Goal: Transaction & Acquisition: Purchase product/service

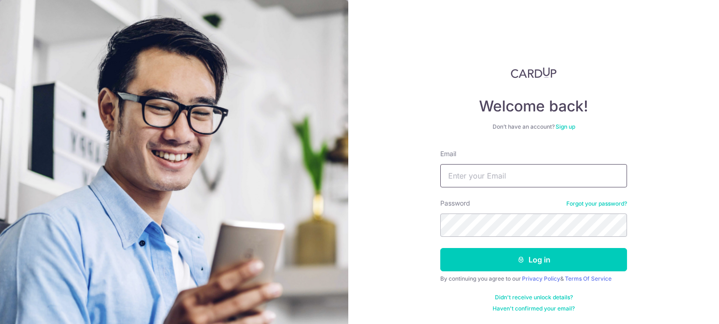
click at [504, 180] on input "Email" at bounding box center [533, 175] width 187 height 23
type input "[EMAIL_ADDRESS][DOMAIN_NAME]"
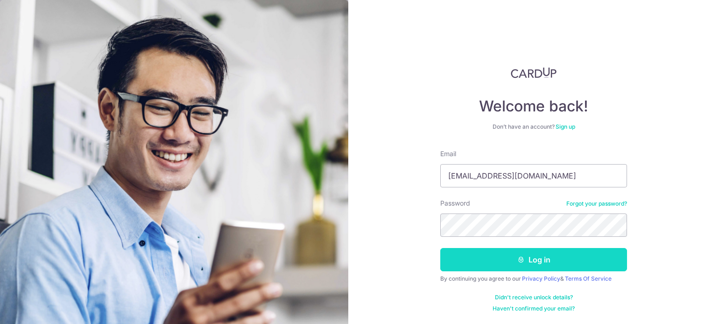
click at [576, 252] on button "Log in" at bounding box center [533, 259] width 187 height 23
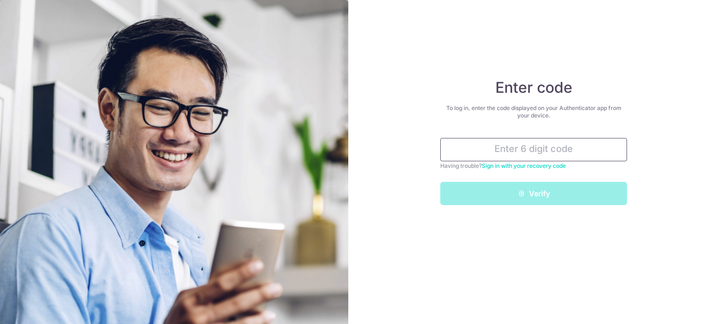
drag, startPoint x: 522, startPoint y: 159, endPoint x: 523, endPoint y: 154, distance: 5.2
click at [522, 158] on input "text" at bounding box center [533, 149] width 187 height 23
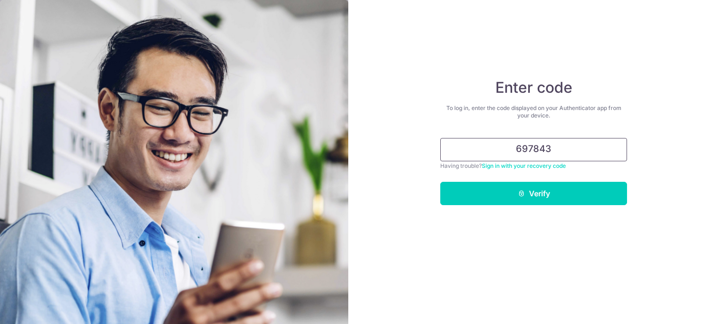
type input "697843"
click at [440, 182] on button "Verify" at bounding box center [533, 193] width 187 height 23
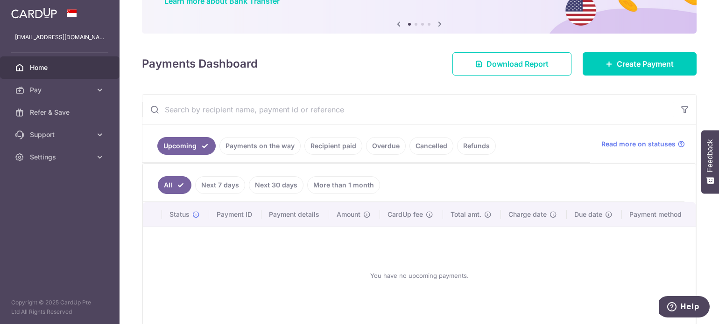
scroll to position [130, 0]
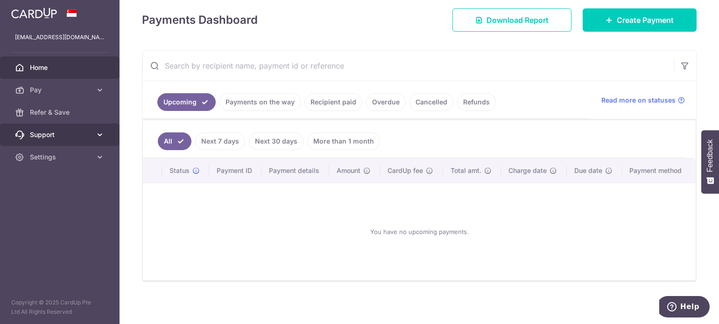
click at [93, 139] on link "Support" at bounding box center [59, 135] width 119 height 22
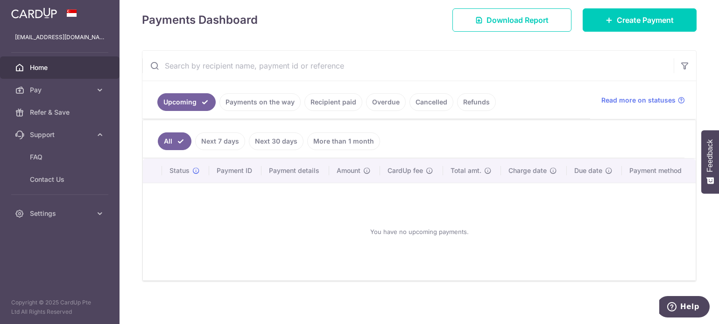
click at [275, 101] on link "Payments on the way" at bounding box center [259, 102] width 81 height 18
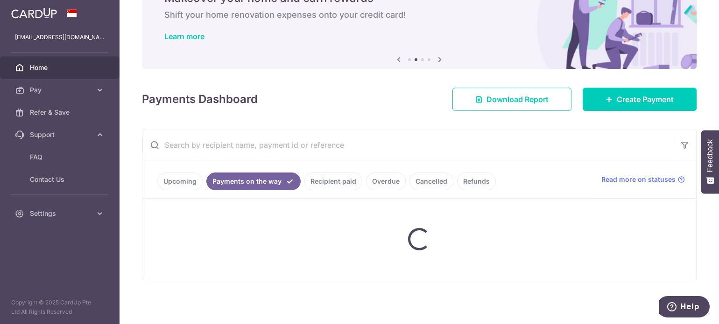
scroll to position [91, 0]
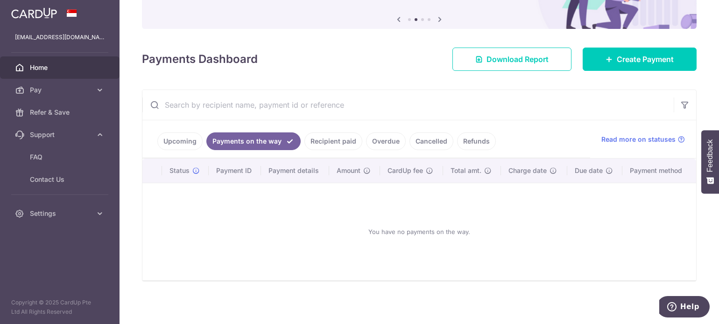
click at [329, 147] on link "Recipient paid" at bounding box center [333, 142] width 58 height 18
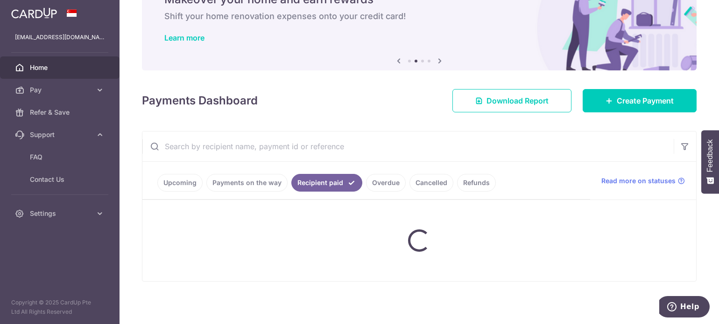
scroll to position [130, 0]
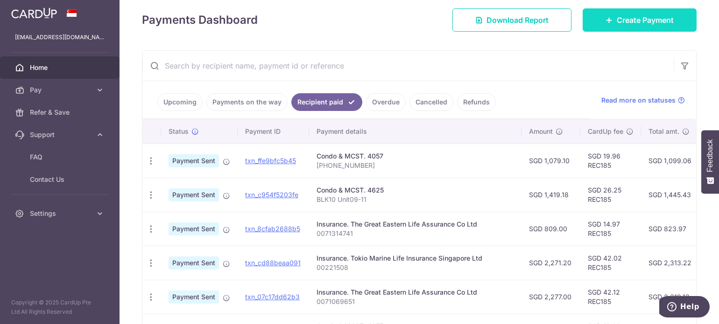
click at [637, 12] on link "Create Payment" at bounding box center [639, 19] width 114 height 23
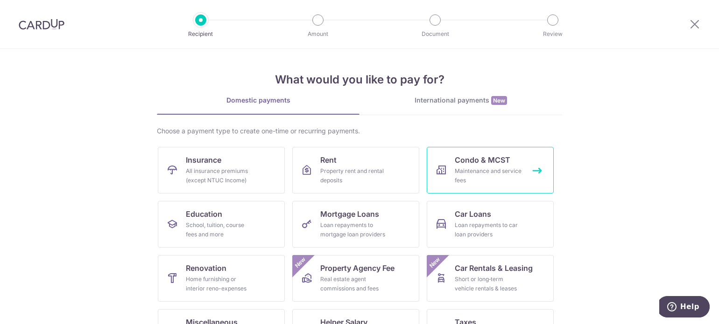
click at [486, 180] on div "Maintenance and service fees" at bounding box center [488, 176] width 67 height 19
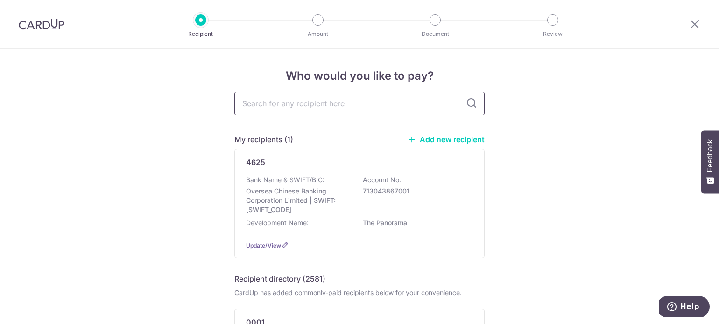
click at [393, 107] on input "text" at bounding box center [359, 103] width 250 height 23
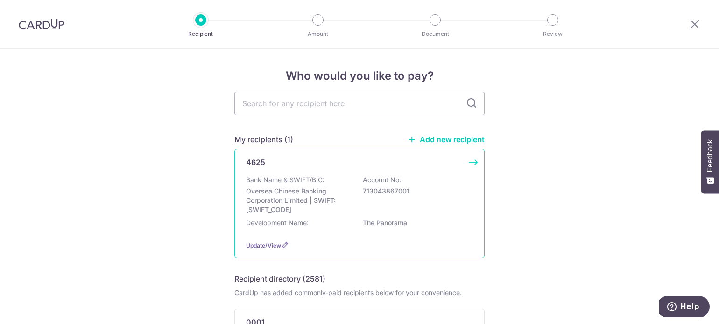
click at [330, 170] on div "4625 Bank Name & SWIFT/BIC: Oversea Chinese Banking Corporation Limited | SWIFT…" at bounding box center [359, 204] width 250 height 110
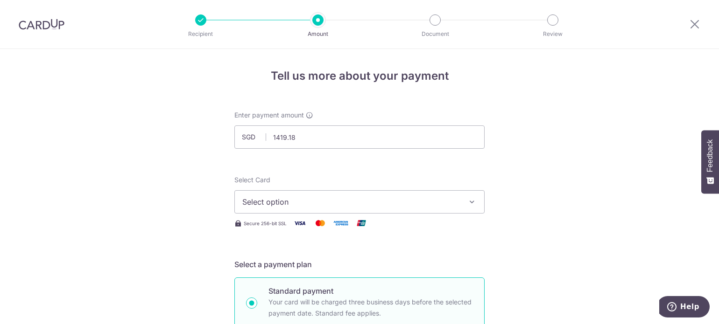
type input "1,419.18"
click at [334, 198] on span "Select option" at bounding box center [350, 201] width 217 height 11
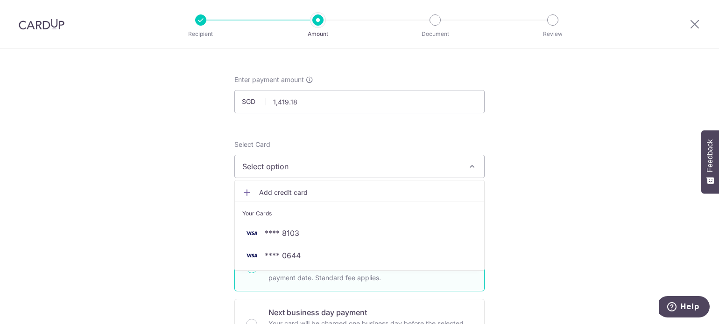
scroll to position [93, 0]
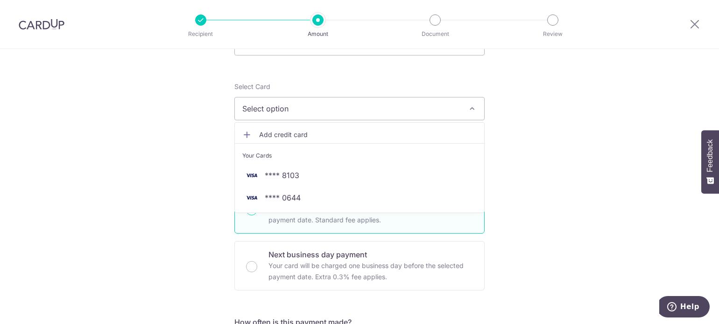
click at [308, 133] on span "Add credit card" at bounding box center [367, 134] width 217 height 9
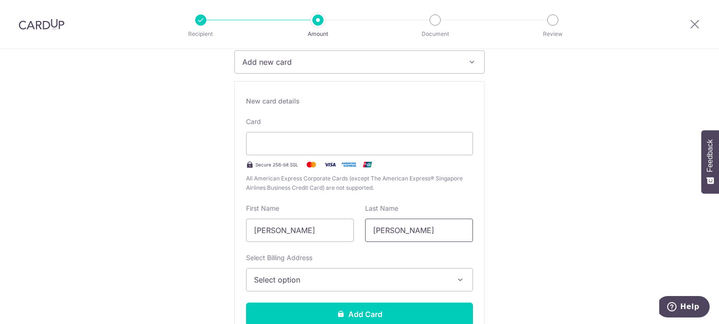
scroll to position [187, 0]
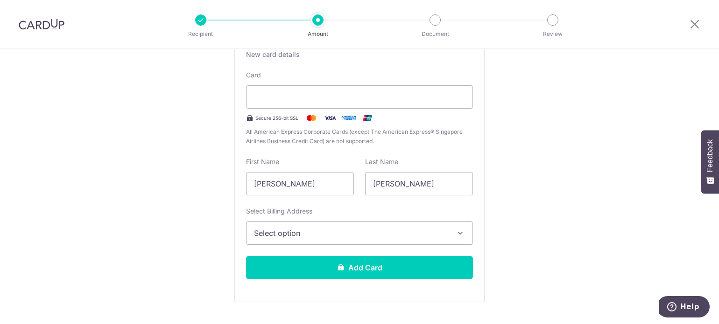
click at [368, 236] on span "Select option" at bounding box center [351, 233] width 194 height 11
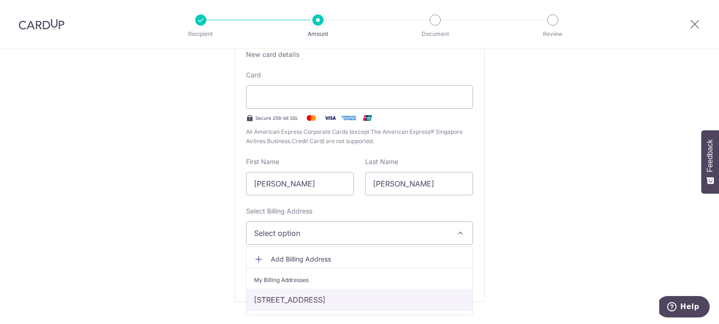
click at [373, 301] on link "[STREET_ADDRESS]" at bounding box center [359, 300] width 226 height 22
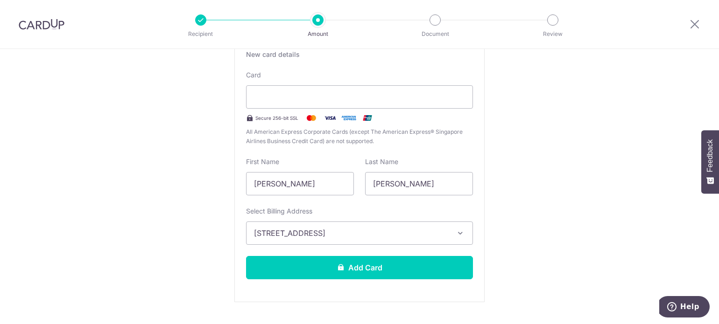
click at [441, 259] on button "Add Card" at bounding box center [359, 267] width 227 height 23
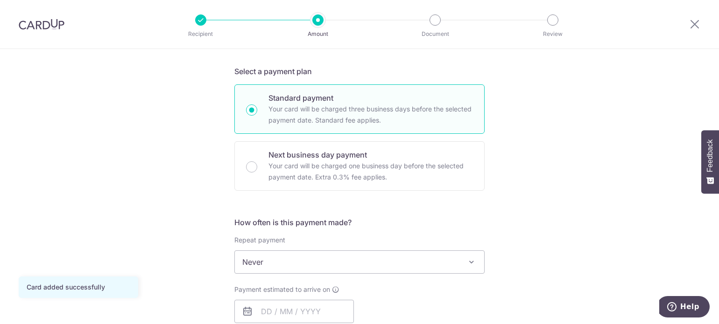
scroll to position [233, 0]
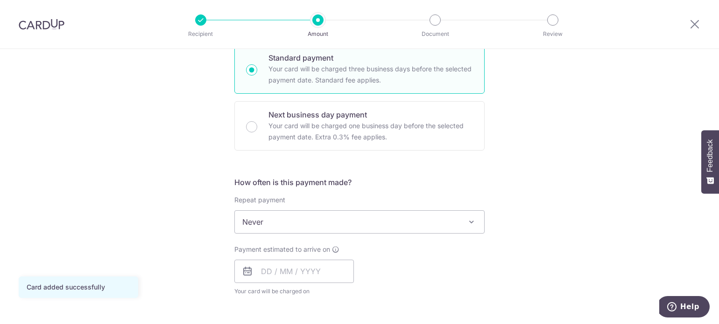
click at [411, 221] on span "Never" at bounding box center [359, 222] width 249 height 22
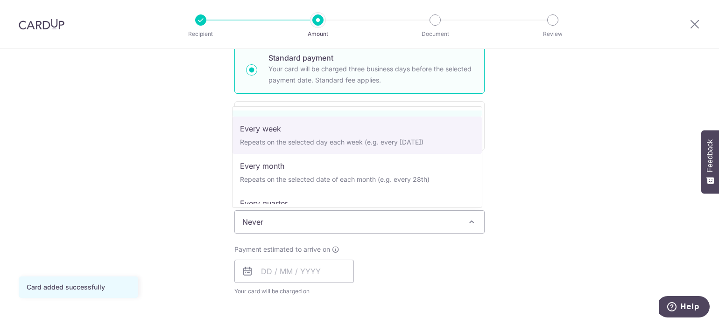
scroll to position [93, 0]
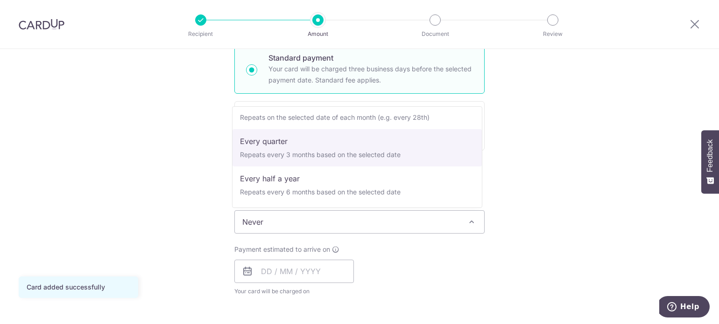
select select "4"
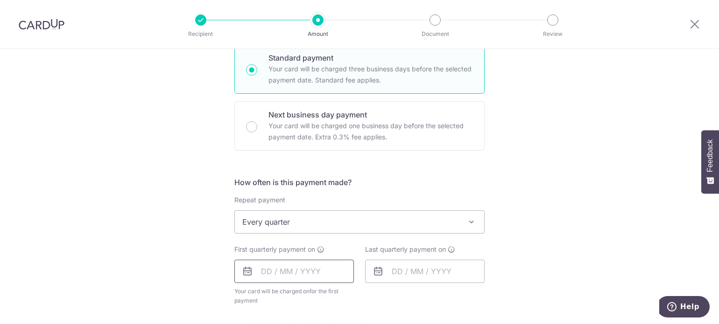
click at [303, 270] on input "text" at bounding box center [293, 271] width 119 height 23
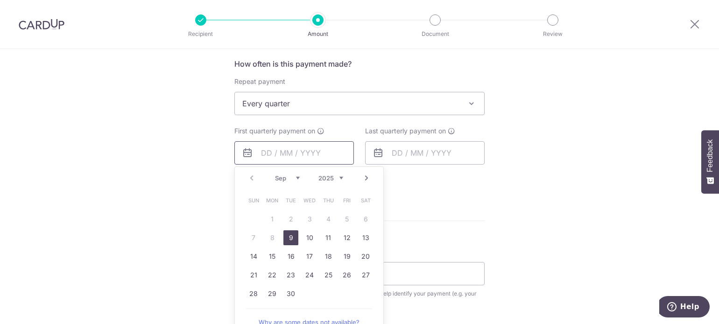
scroll to position [373, 0]
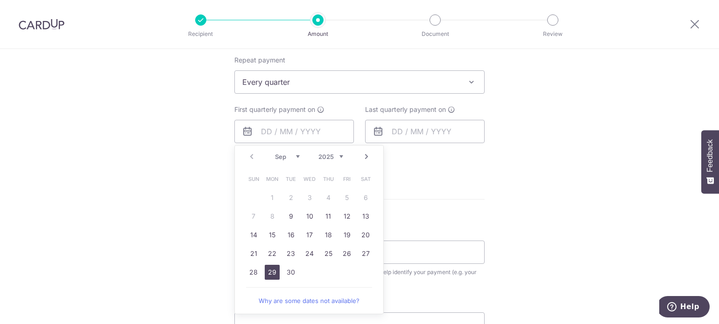
click at [270, 268] on link "29" at bounding box center [272, 272] width 15 height 15
type input "[DATE]"
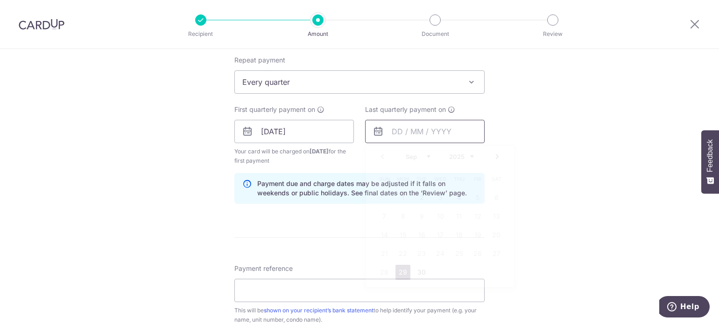
click at [420, 132] on input "text" at bounding box center [424, 131] width 119 height 23
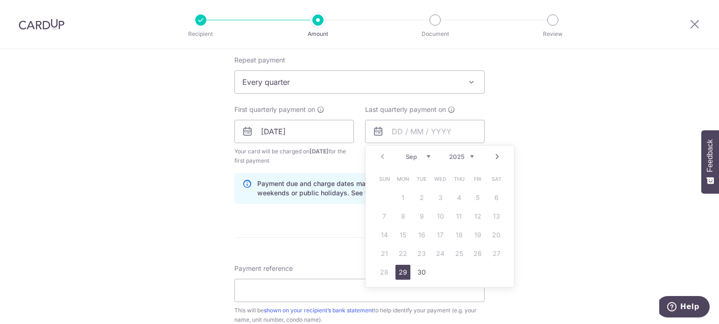
click at [494, 159] on link "Next" at bounding box center [496, 156] width 11 height 11
click at [495, 159] on link "Next" at bounding box center [496, 156] width 11 height 11
click at [495, 158] on link "Next" at bounding box center [496, 156] width 11 height 11
click at [420, 272] on link "30" at bounding box center [421, 272] width 15 height 15
type input "[DATE]"
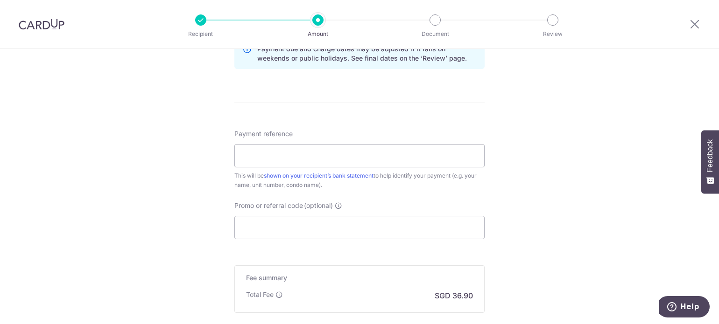
scroll to position [513, 0]
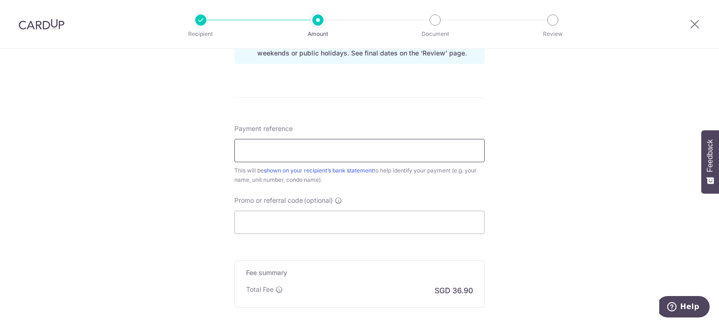
click at [351, 150] on input "Payment reference" at bounding box center [359, 150] width 250 height 23
click at [352, 148] on input "PAN168" at bounding box center [359, 150] width 250 height 23
type input "PAN168 BLK10 09-11"
click at [338, 216] on input "Promo or referral code (optional)" at bounding box center [359, 222] width 250 height 23
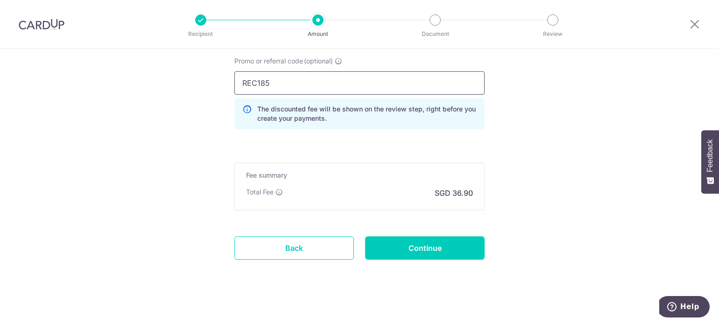
scroll to position [657, 0]
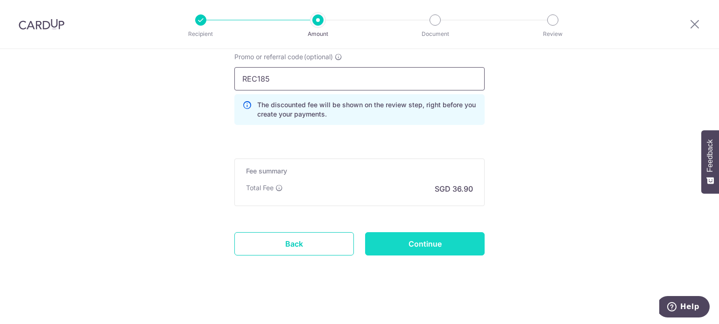
type input "REC185"
click at [426, 242] on input "Continue" at bounding box center [424, 243] width 119 height 23
type input "Create Schedule"
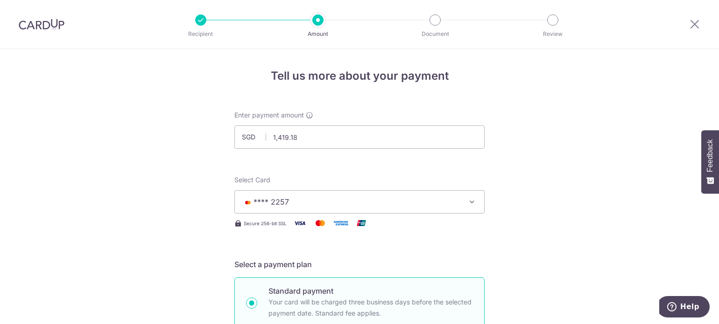
click at [439, 197] on span "**** 2257" at bounding box center [350, 201] width 217 height 11
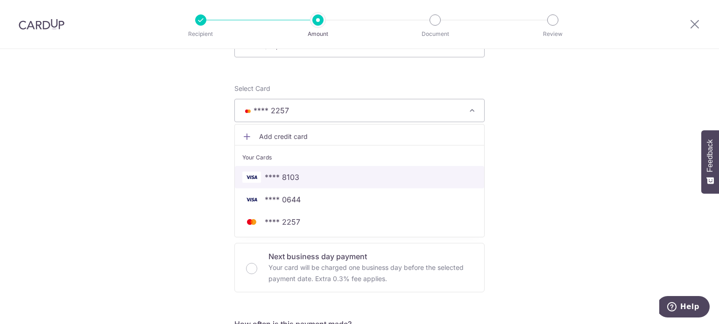
scroll to position [93, 0]
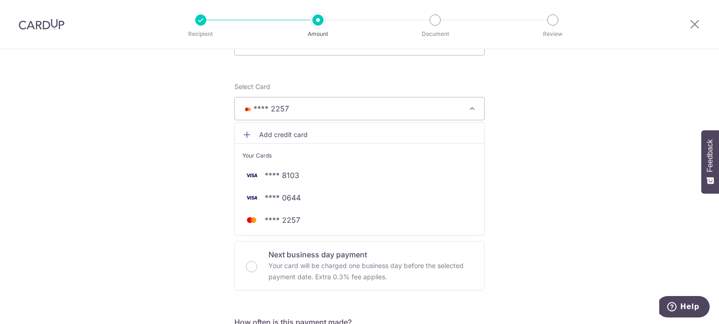
click at [312, 137] on span "Add credit card" at bounding box center [367, 134] width 217 height 9
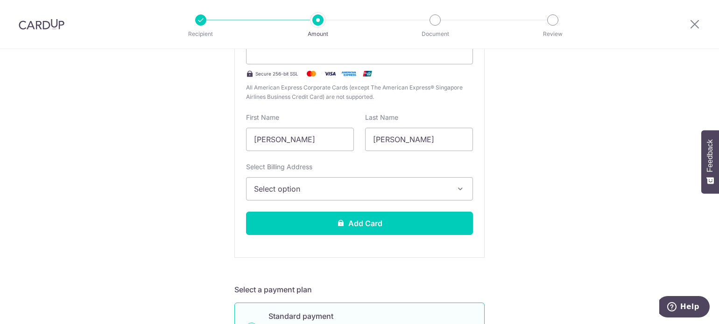
scroll to position [280, 0]
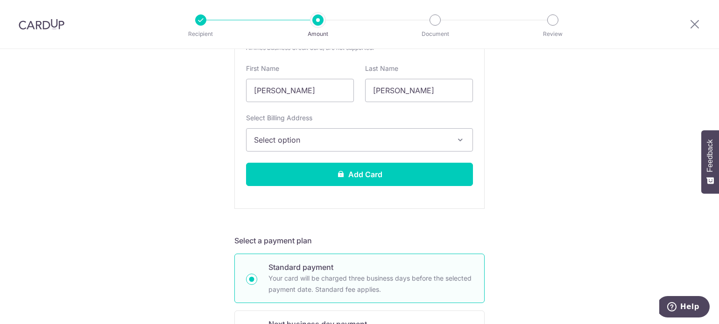
click at [309, 138] on span "Select option" at bounding box center [351, 139] width 194 height 11
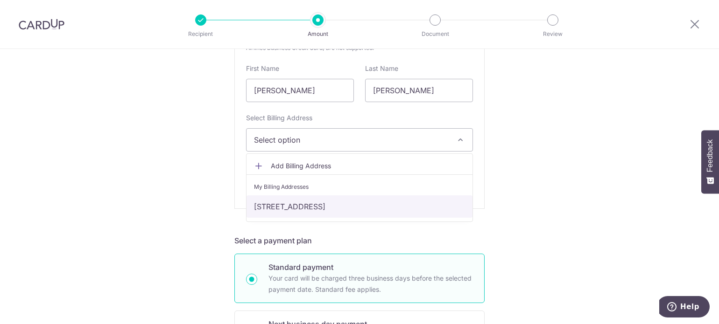
click at [328, 210] on link "[STREET_ADDRESS]" at bounding box center [359, 207] width 226 height 22
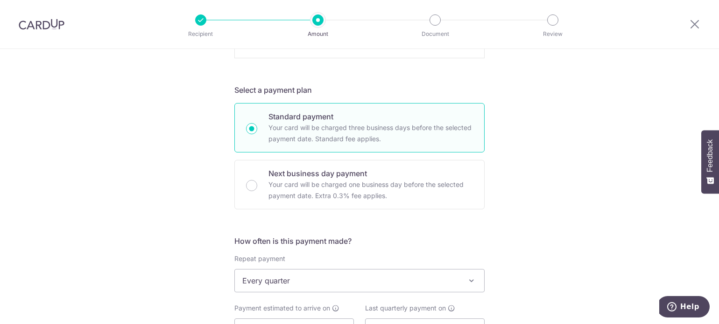
scroll to position [607, 0]
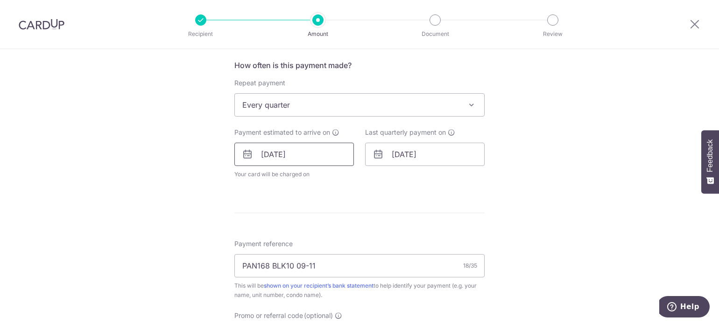
click at [321, 158] on input "[DATE]" at bounding box center [293, 154] width 119 height 23
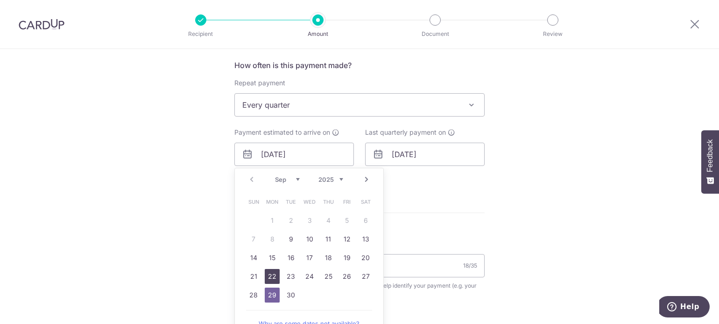
click at [268, 274] on link "22" at bounding box center [272, 276] width 15 height 15
type input "22/09/2025"
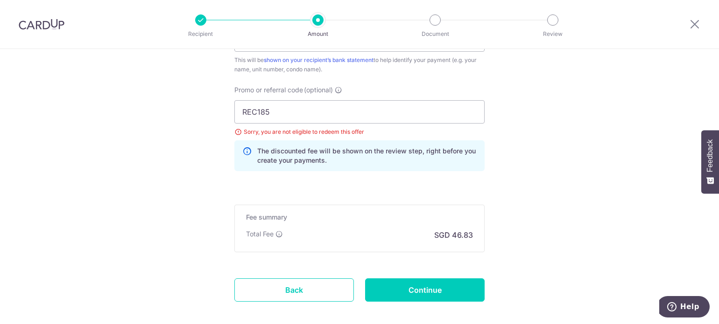
scroll to position [887, 0]
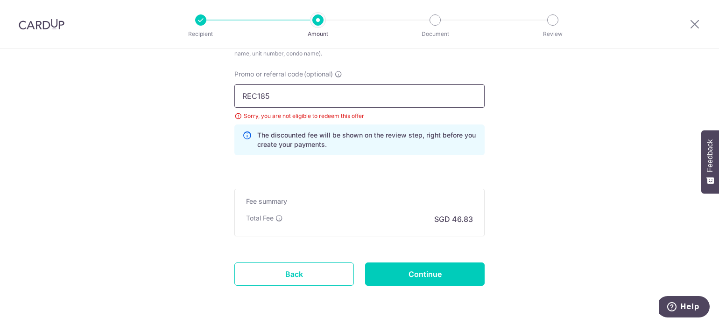
drag, startPoint x: 302, startPoint y: 97, endPoint x: 314, endPoint y: 95, distance: 11.8
click at [302, 97] on input "REC185" at bounding box center [359, 95] width 250 height 23
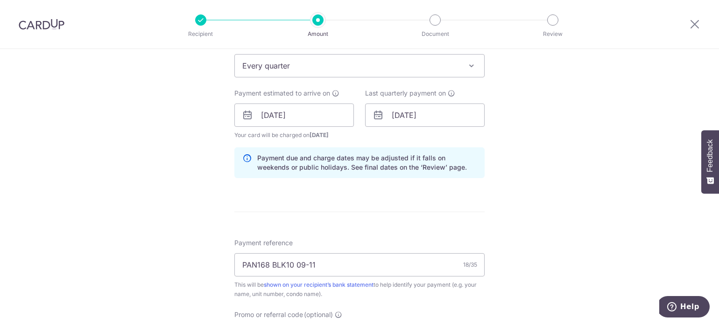
scroll to position [653, 0]
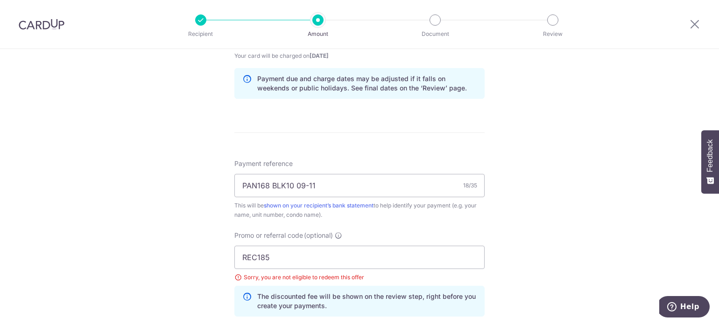
scroll to position [793, 0]
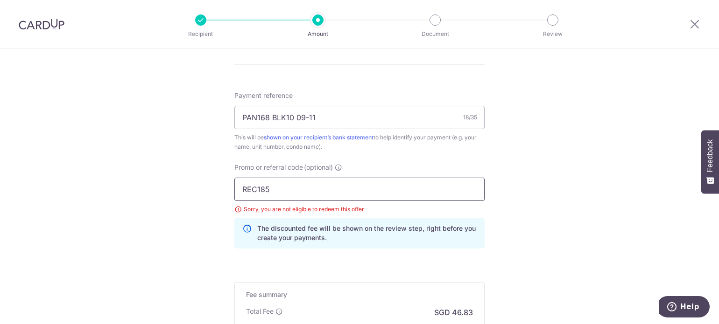
click at [320, 186] on input "REC185" at bounding box center [359, 189] width 250 height 23
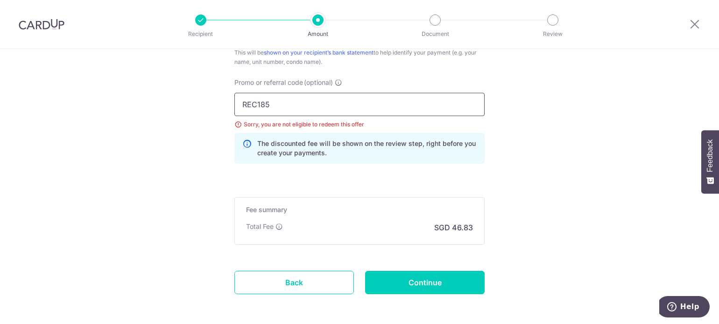
scroll to position [916, 0]
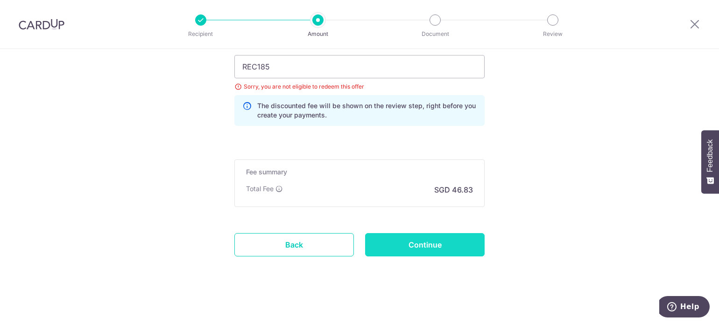
click at [427, 244] on input "Continue" at bounding box center [424, 244] width 119 height 23
type input "Update Schedule"
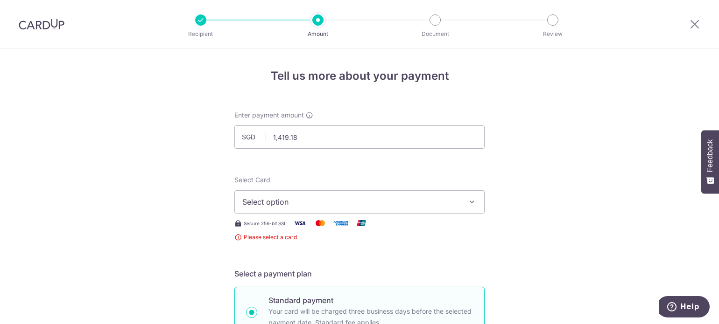
click at [403, 197] on span "Select option" at bounding box center [350, 201] width 217 height 11
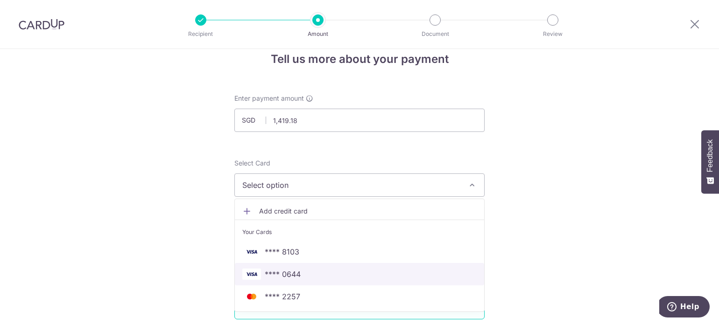
scroll to position [47, 0]
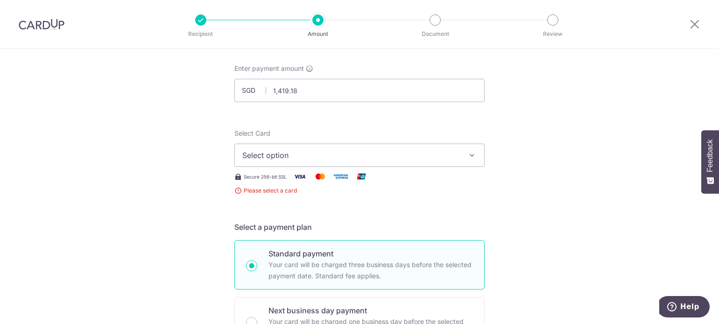
click at [370, 162] on button "Select option" at bounding box center [359, 155] width 250 height 23
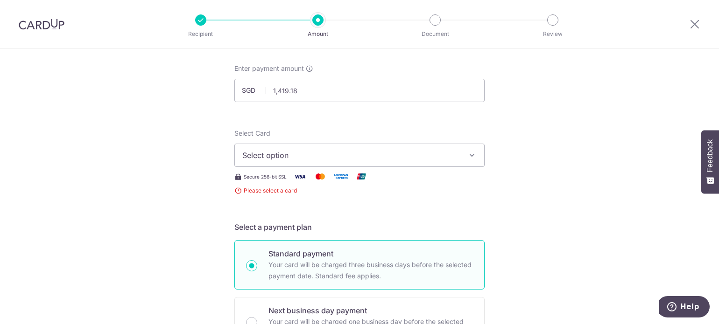
click at [460, 167] on button "Select option" at bounding box center [359, 155] width 250 height 23
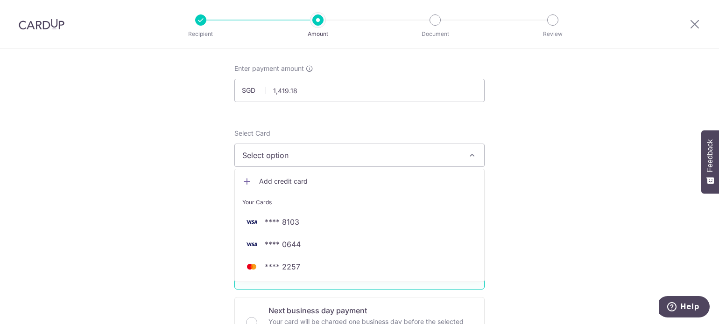
click at [357, 177] on span "Add credit card" at bounding box center [367, 181] width 217 height 9
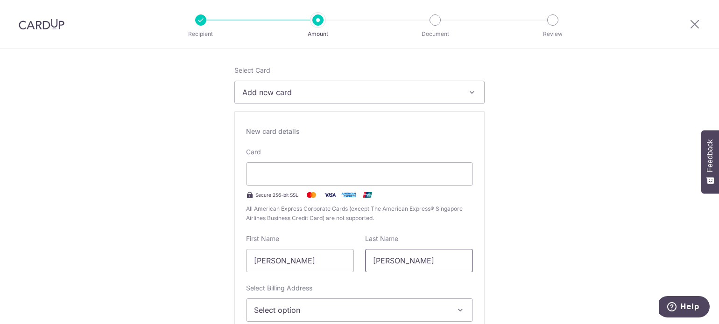
scroll to position [187, 0]
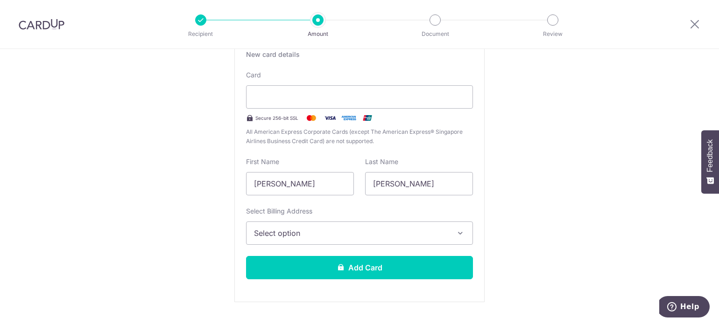
click at [433, 234] on span "Select option" at bounding box center [351, 233] width 194 height 11
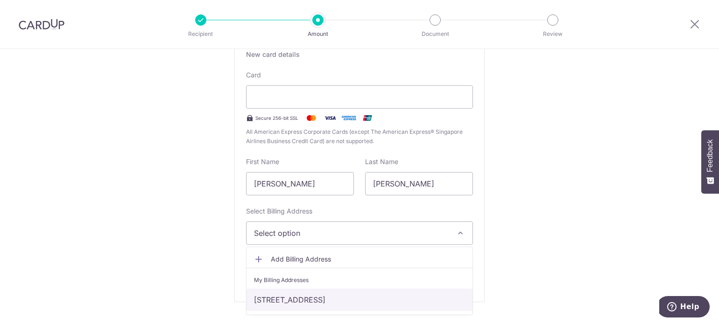
click at [412, 294] on link "[STREET_ADDRESS]" at bounding box center [359, 300] width 226 height 22
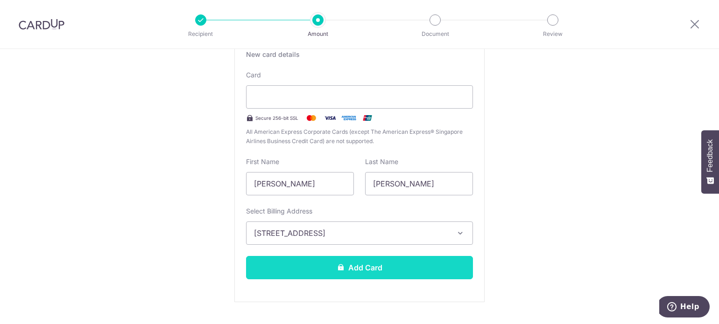
click at [416, 274] on button "Add Card" at bounding box center [359, 267] width 227 height 23
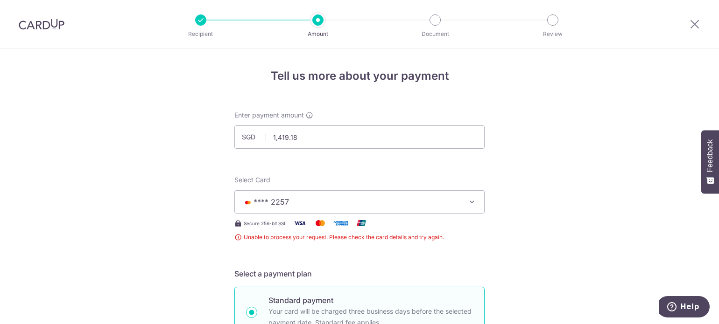
click at [444, 205] on span "**** 2257" at bounding box center [350, 201] width 217 height 11
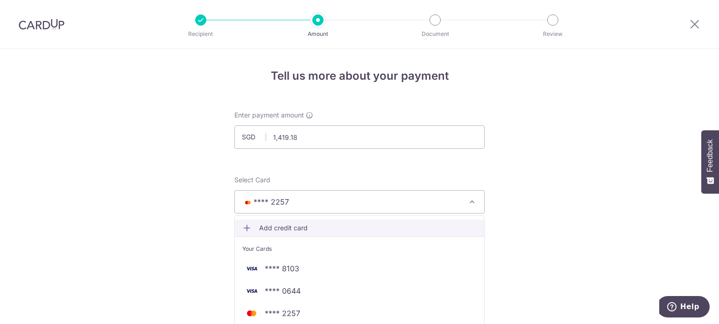
drag, startPoint x: 299, startPoint y: 227, endPoint x: 308, endPoint y: 227, distance: 9.3
click at [299, 227] on span "Add credit card" at bounding box center [367, 228] width 217 height 9
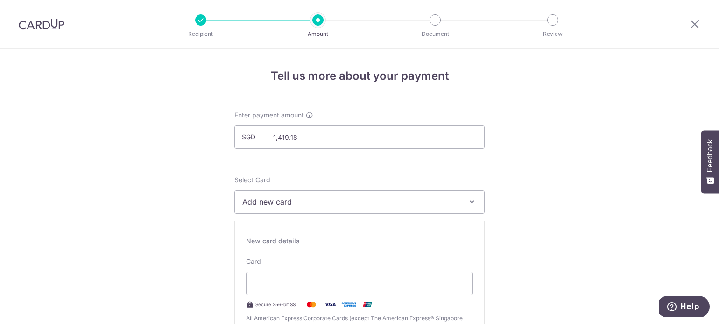
click at [312, 207] on button "Add new card" at bounding box center [359, 201] width 250 height 23
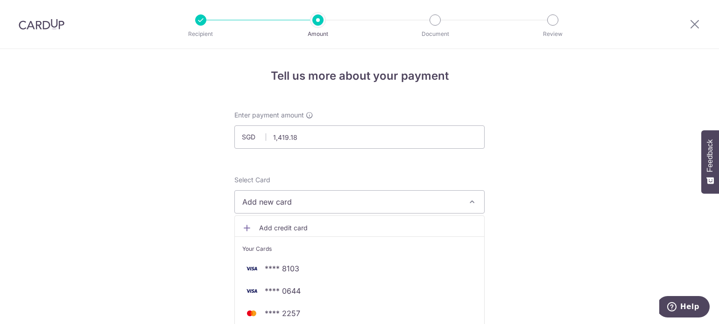
drag, startPoint x: 315, startPoint y: 203, endPoint x: 335, endPoint y: 197, distance: 20.1
click at [317, 202] on span "Add new card" at bounding box center [350, 201] width 217 height 11
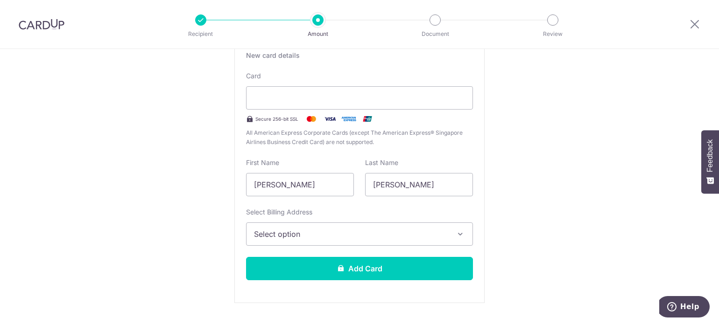
scroll to position [187, 0]
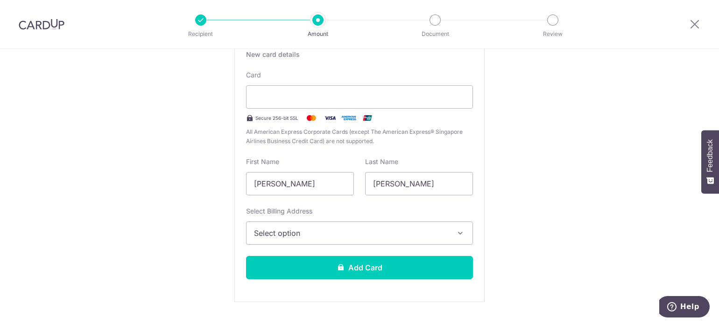
click at [370, 238] on span "Select option" at bounding box center [351, 233] width 194 height 11
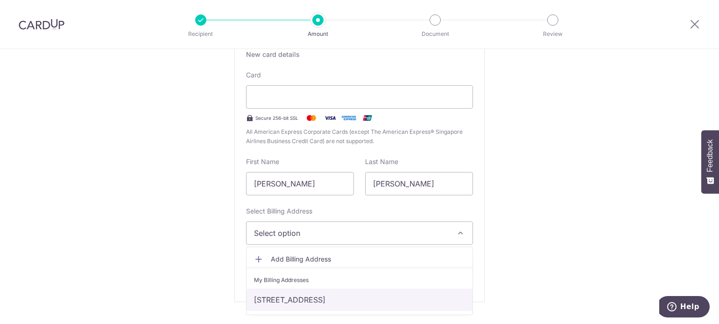
drag, startPoint x: 359, startPoint y: 295, endPoint x: 368, endPoint y: 292, distance: 9.4
click at [359, 295] on link "[STREET_ADDRESS]" at bounding box center [359, 300] width 226 height 22
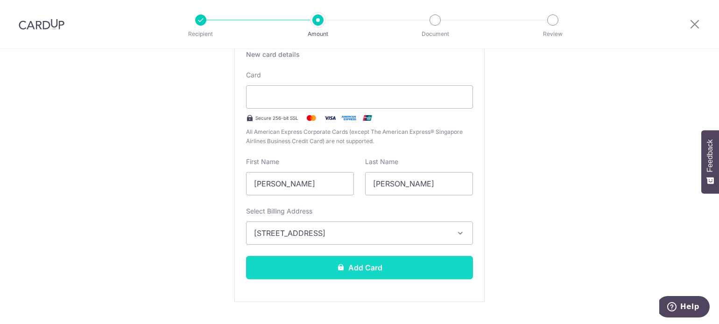
click at [377, 267] on button "Add Card" at bounding box center [359, 267] width 227 height 23
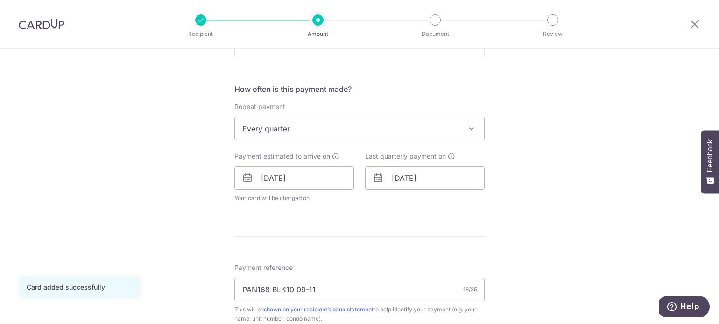
scroll to position [467, 0]
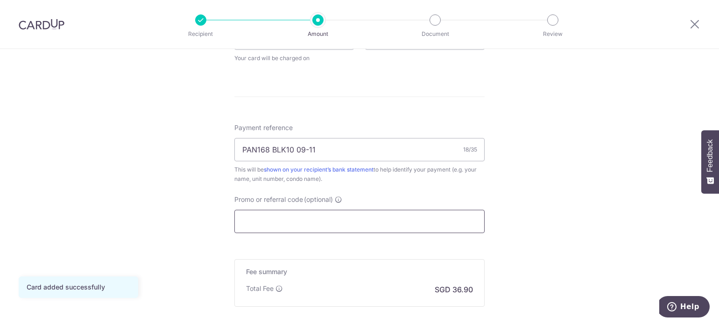
click at [433, 223] on input "Promo or referral code (optional)" at bounding box center [359, 221] width 250 height 23
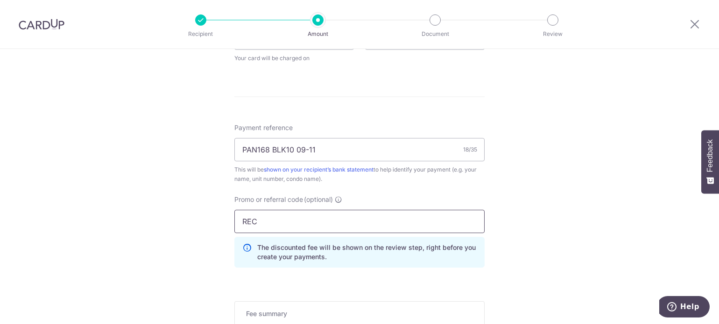
click at [424, 226] on input "REC" at bounding box center [359, 221] width 250 height 23
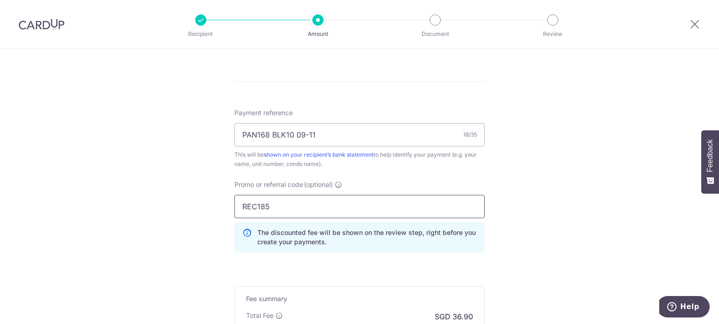
scroll to position [563, 0]
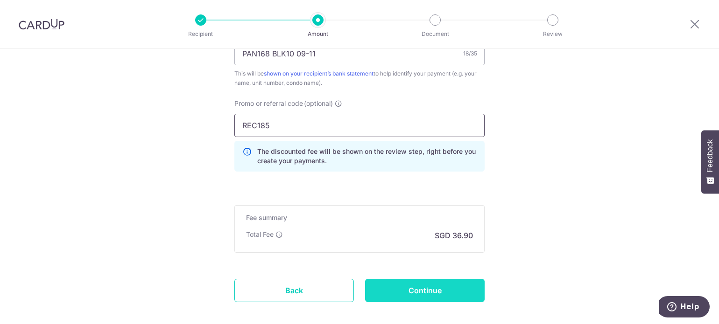
type input "REC185"
click at [470, 290] on input "Continue" at bounding box center [424, 290] width 119 height 23
type input "Update Schedule"
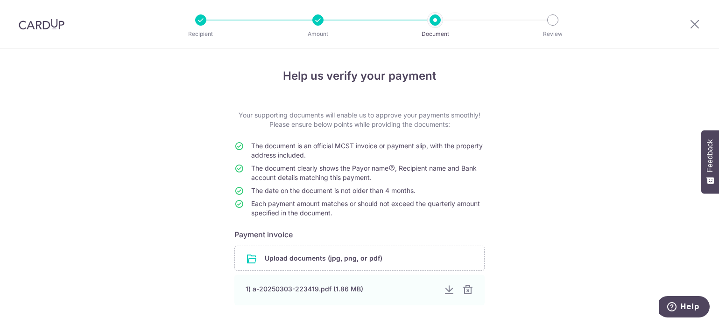
scroll to position [80, 0]
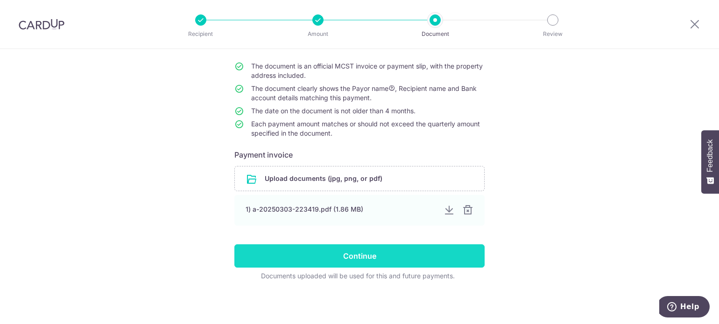
click at [441, 253] on input "Continue" at bounding box center [359, 256] width 250 height 23
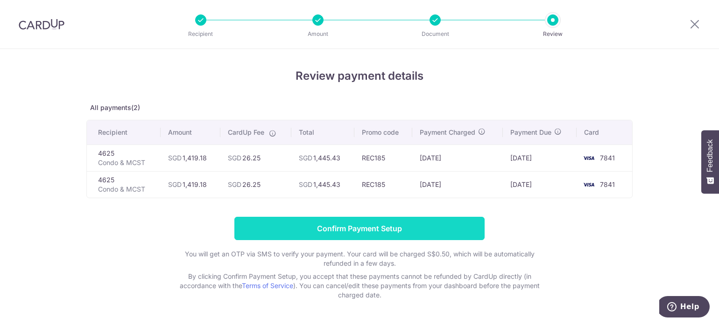
click at [371, 226] on input "Confirm Payment Setup" at bounding box center [359, 228] width 250 height 23
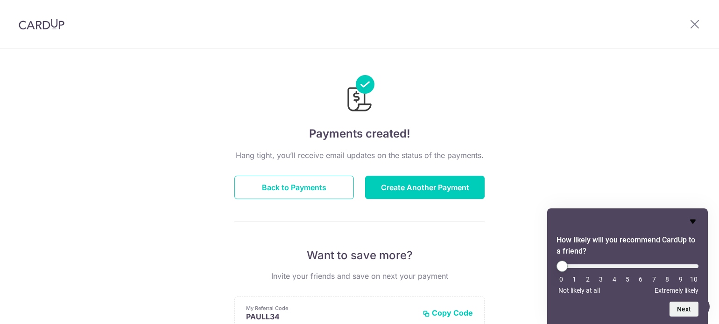
click at [696, 223] on icon "Hide survey" at bounding box center [692, 221] width 11 height 11
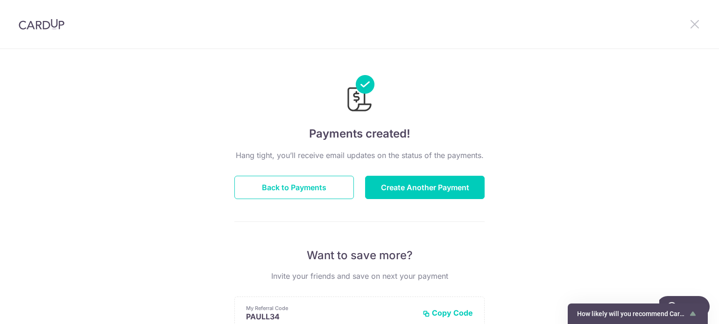
click at [693, 23] on icon at bounding box center [694, 24] width 11 height 12
